Goal: Transaction & Acquisition: Purchase product/service

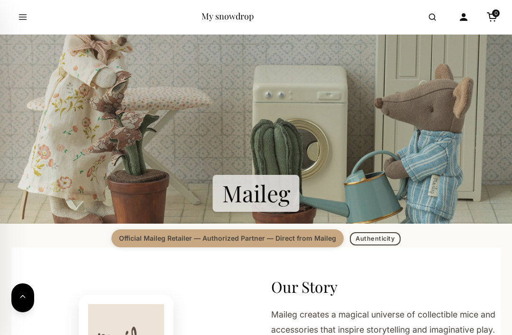
scroll to position [102, 0]
click at [421, 335] on p "Maileg creates a magical universe of collectible mice and accessories that insp…" at bounding box center [385, 337] width 229 height 60
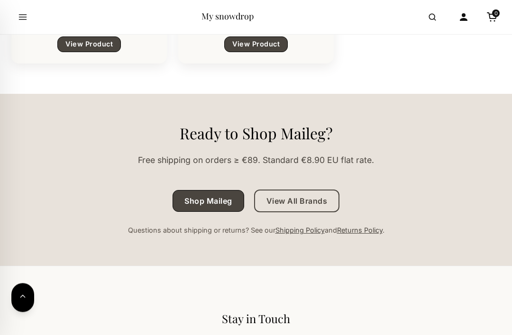
scroll to position [1417, 0]
click at [207, 212] on link "Shop Maileg" at bounding box center [208, 201] width 72 height 22
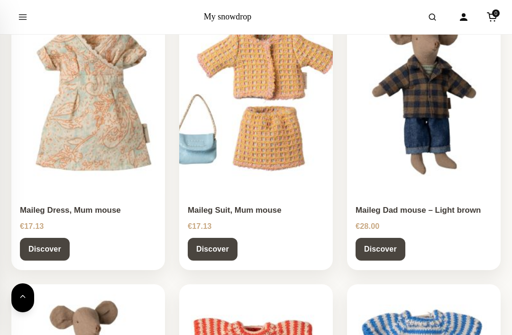
scroll to position [772, 0]
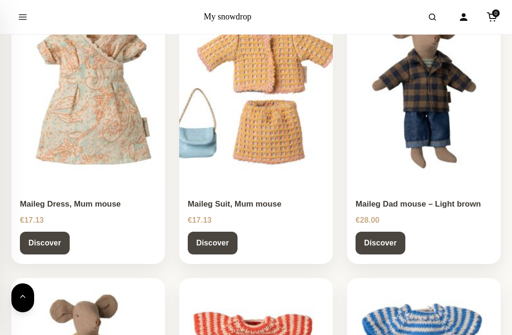
click at [33, 237] on link "Discover" at bounding box center [45, 243] width 50 height 23
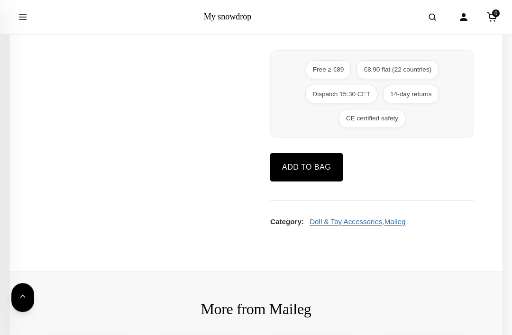
scroll to position [824, 0]
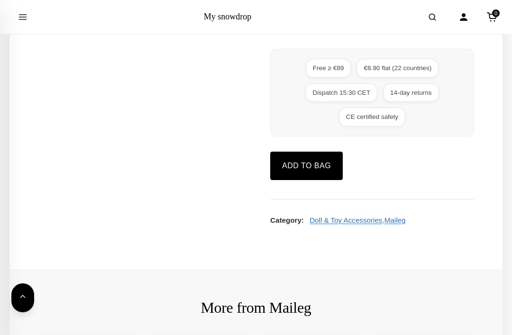
click at [323, 169] on button "Add to bag" at bounding box center [306, 166] width 72 height 28
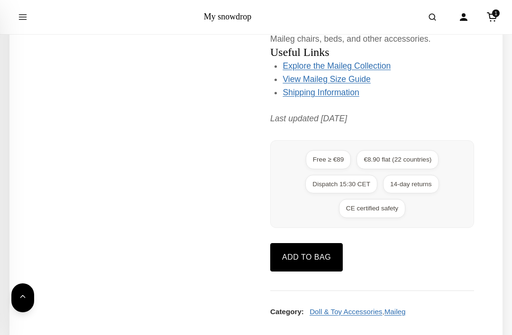
scroll to position [713, 0]
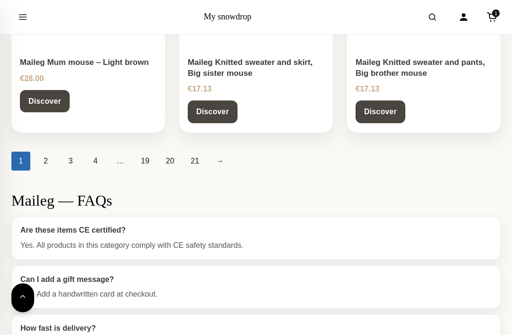
scroll to position [1198, 0]
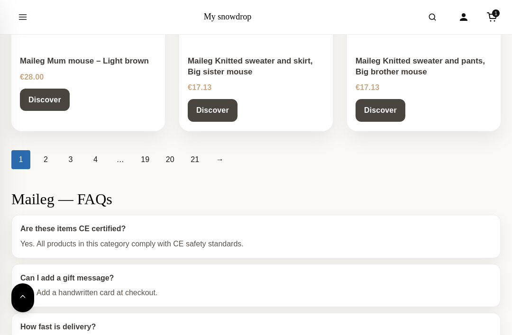
click at [32, 150] on li "1" at bounding box center [22, 159] width 23 height 19
click at [42, 151] on link "2" at bounding box center [45, 159] width 19 height 19
